Goal: Task Accomplishment & Management: Use online tool/utility

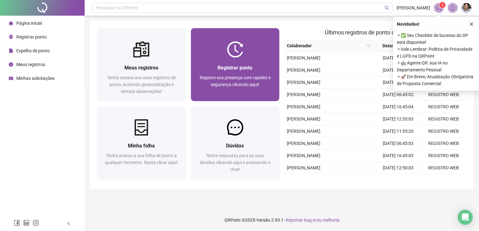
click at [217, 64] on div "Registrar ponto" at bounding box center [235, 68] width 74 height 8
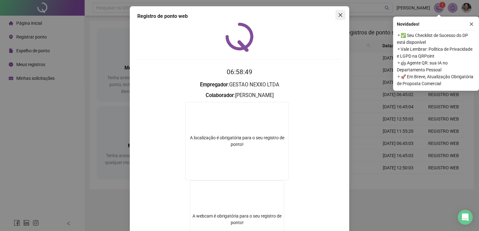
click at [339, 14] on icon "close" at bounding box center [340, 15] width 5 height 5
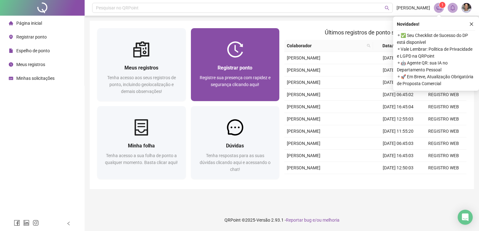
click at [253, 41] on div at bounding box center [235, 49] width 89 height 16
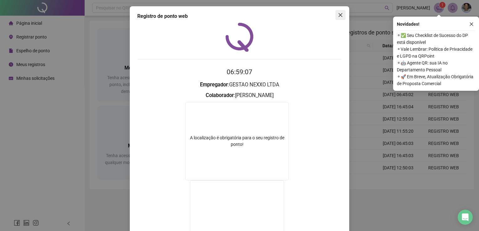
click at [340, 18] on button "Close" at bounding box center [340, 15] width 10 height 10
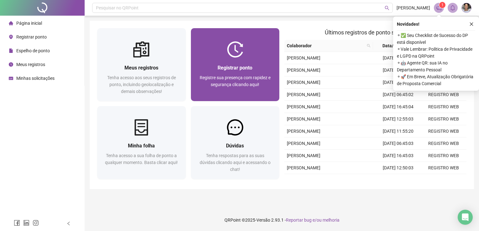
click at [254, 72] on div "Registrar ponto Registre sua presença com rapidez e segurança clicando aqui!" at bounding box center [235, 79] width 74 height 31
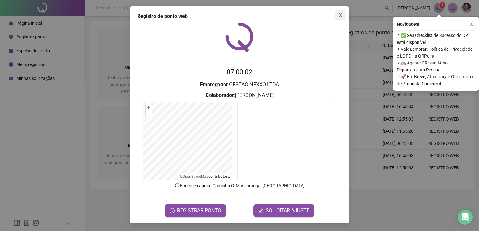
click at [341, 13] on icon "close" at bounding box center [340, 15] width 5 height 5
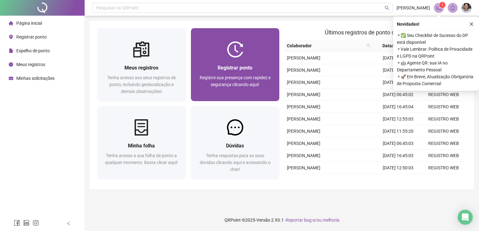
click at [234, 72] on div "Registrar ponto Registre sua presença com rapidez e segurança clicando aqui!" at bounding box center [235, 79] width 74 height 31
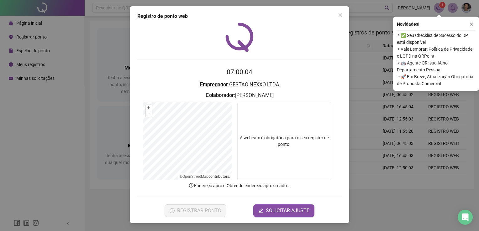
click at [473, 23] on icon "close" at bounding box center [471, 24] width 4 height 4
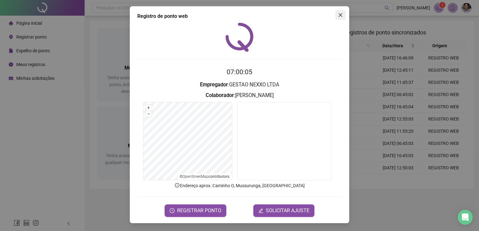
click at [341, 17] on icon "close" at bounding box center [340, 15] width 5 height 5
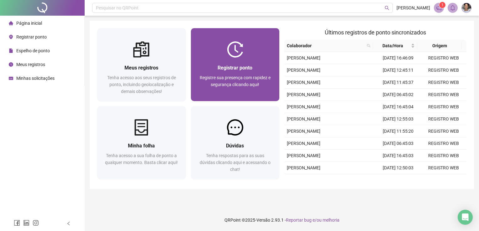
click at [241, 72] on div "Registrar ponto Registre sua presença com rapidez e segurança clicando aqui!" at bounding box center [235, 79] width 74 height 31
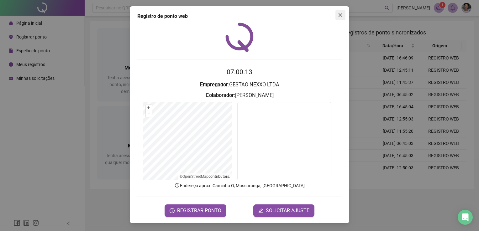
click at [341, 18] on button "Close" at bounding box center [340, 15] width 10 height 10
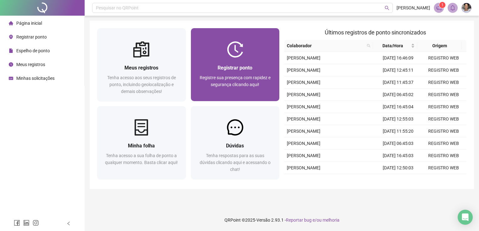
click at [255, 66] on div "Registrar ponto" at bounding box center [235, 68] width 74 height 8
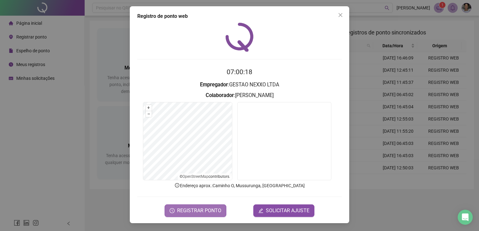
click at [191, 208] on span "REGISTRAR PONTO" at bounding box center [199, 211] width 44 height 8
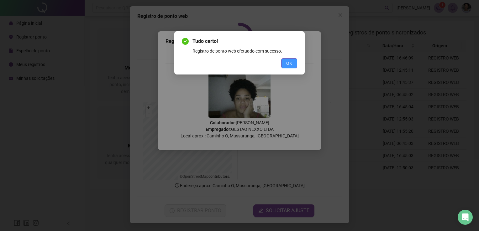
click at [291, 64] on span "OK" at bounding box center [289, 63] width 6 height 7
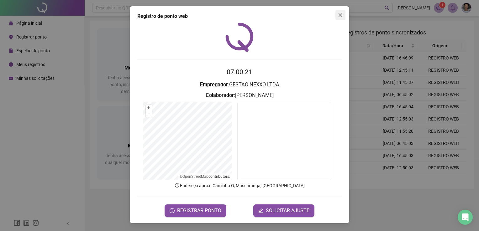
click at [341, 11] on button "Close" at bounding box center [340, 15] width 10 height 10
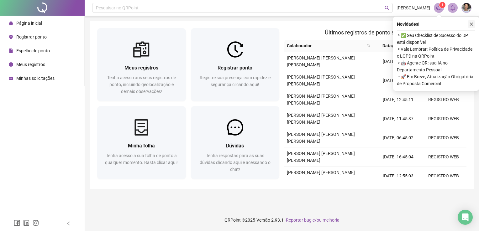
click at [471, 22] on icon "close" at bounding box center [471, 24] width 4 height 4
